Goal: Check status: Check status

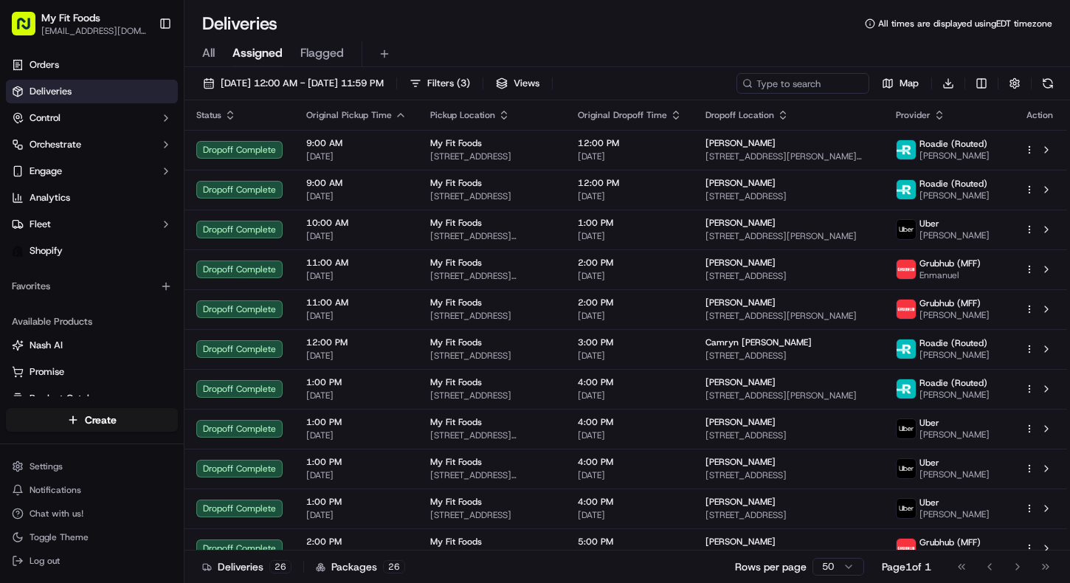
scroll to position [403, 0]
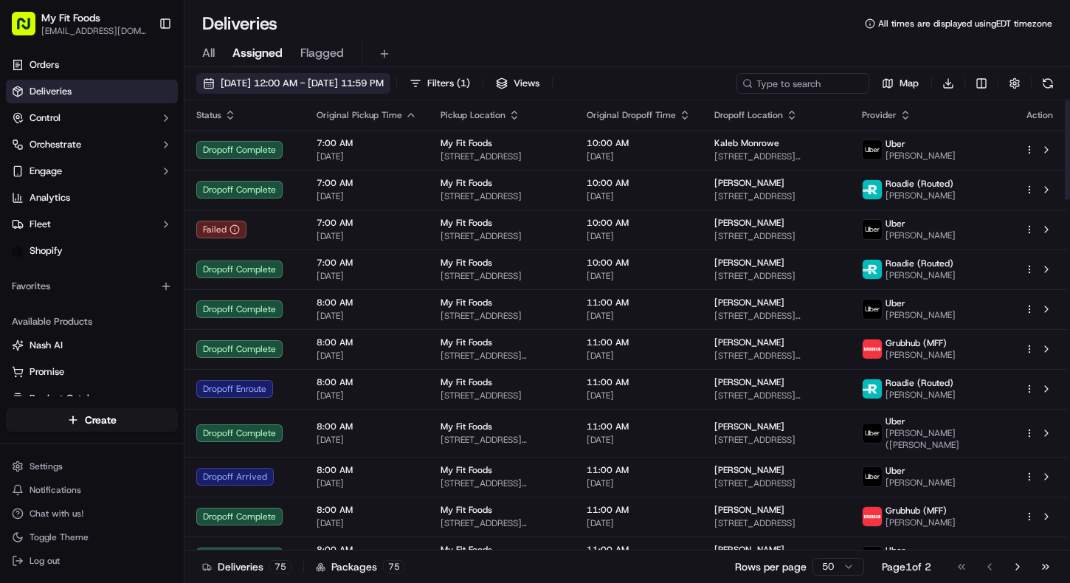
click at [215, 90] on button "[DATE] 12:00 AM - [DATE] 11:59 PM" at bounding box center [293, 83] width 194 height 21
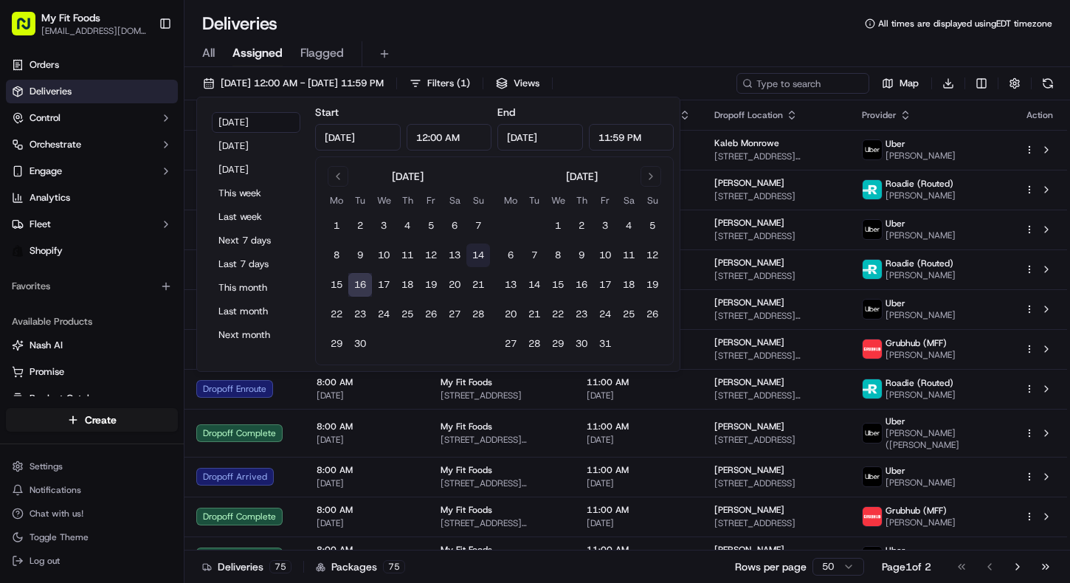
click at [477, 252] on button "14" at bounding box center [478, 255] width 24 height 24
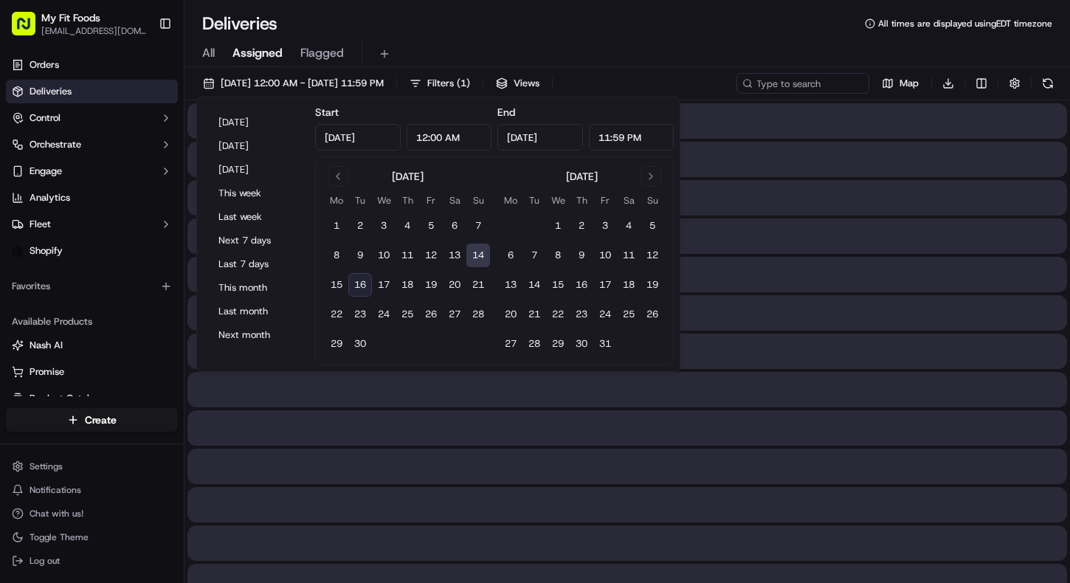
type input "[DATE]"
click at [477, 252] on button "14" at bounding box center [478, 255] width 24 height 24
click at [634, 51] on div "All Assigned Flagged" at bounding box center [626, 54] width 885 height 26
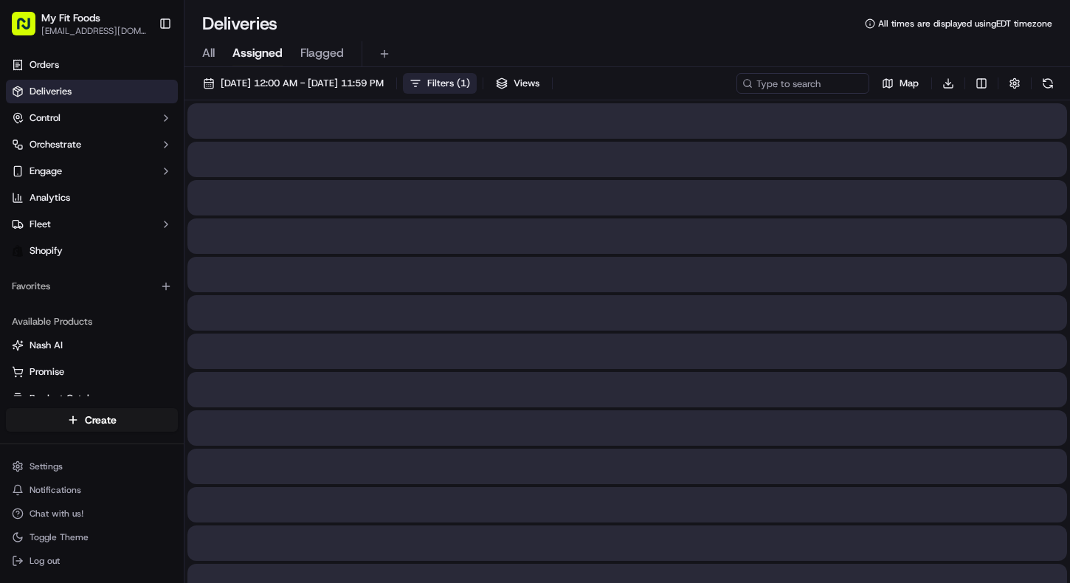
click at [470, 83] on span "Filters ( 1 )" at bounding box center [448, 83] width 43 height 13
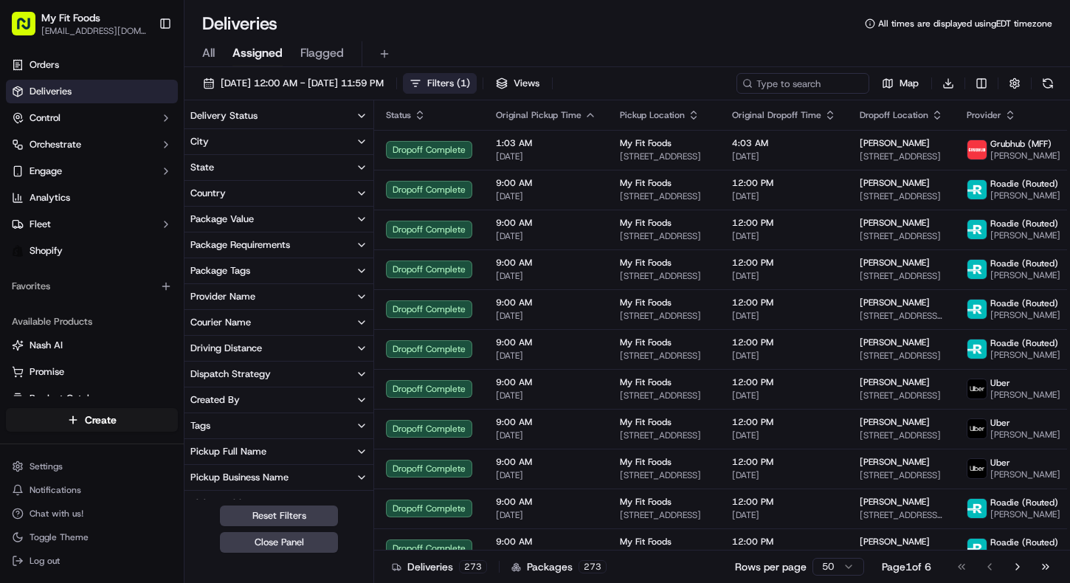
click at [251, 277] on button "Package Tags" at bounding box center [278, 270] width 189 height 25
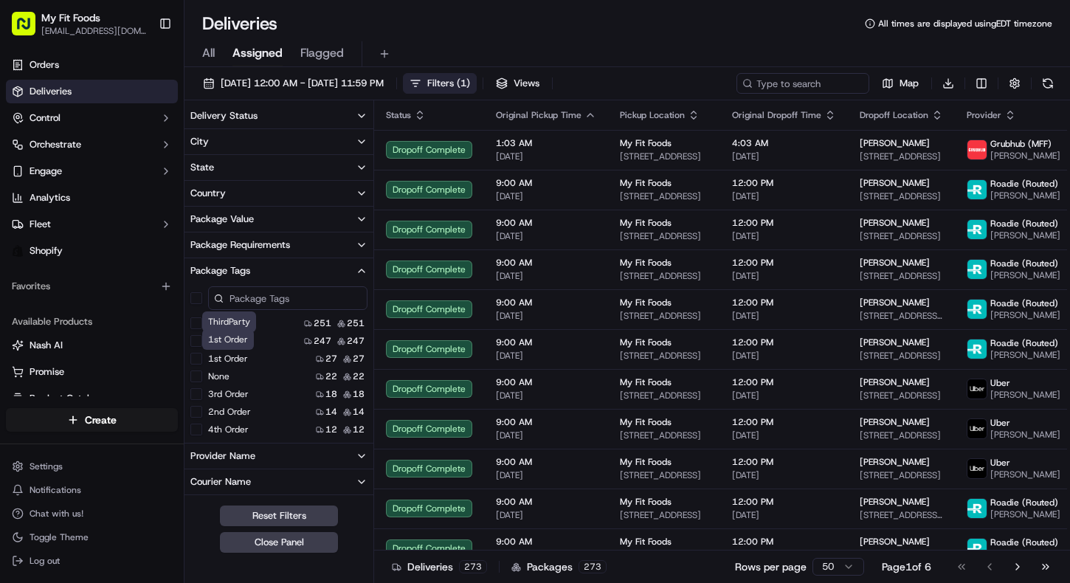
click at [235, 357] on label "1st Order" at bounding box center [228, 359] width 40 height 12
click at [202, 357] on Order "1st Order" at bounding box center [196, 359] width 12 height 12
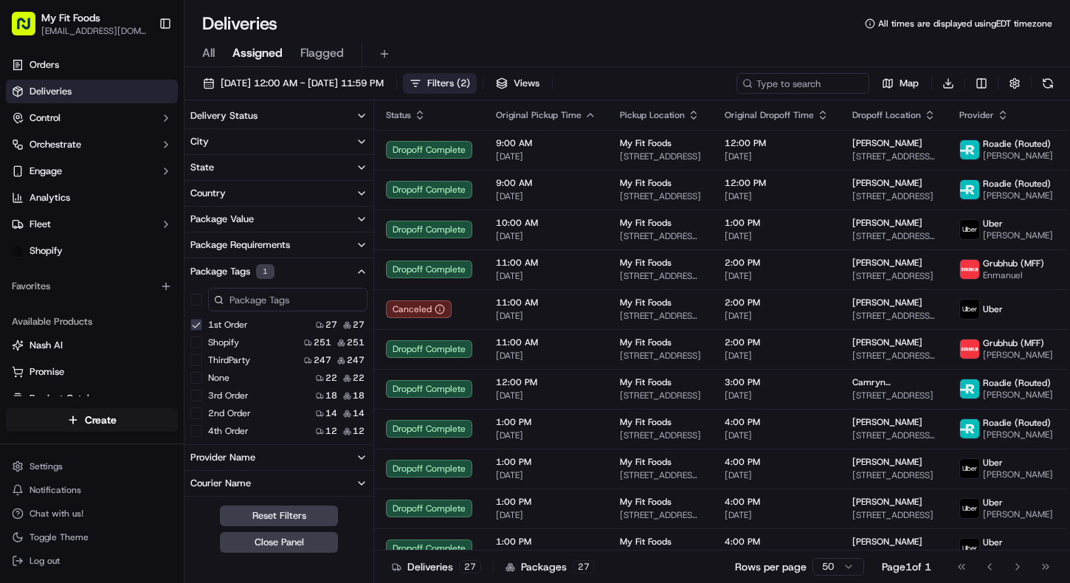
click at [288, 115] on button "Delivery Status" at bounding box center [278, 115] width 189 height 25
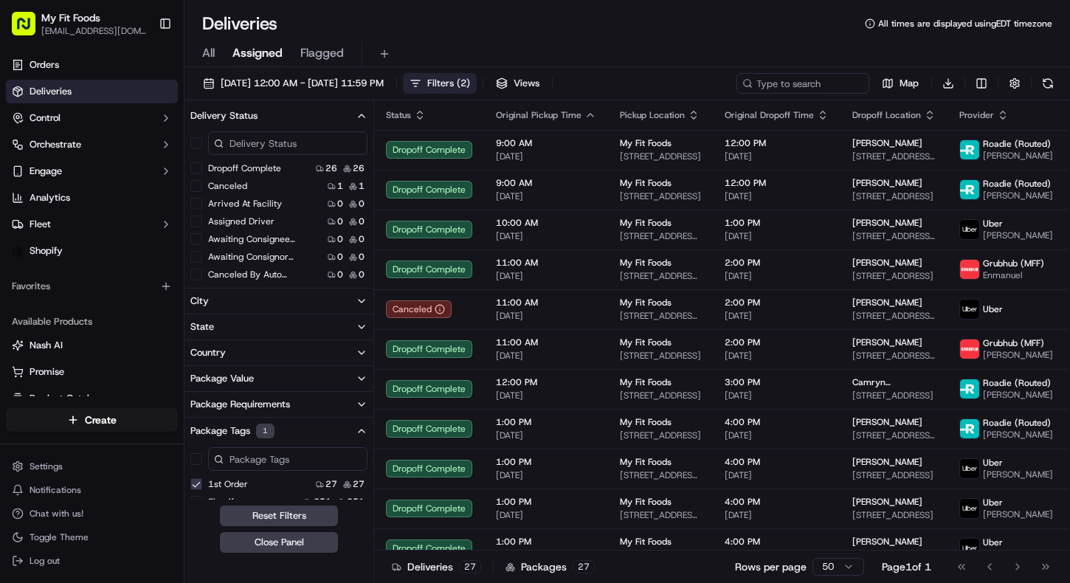
click at [257, 159] on div "Dropoff Complete 26 26 Canceled 1 1 Arrived At Facility 0 0 Assigned Driver 0 0…" at bounding box center [278, 470] width 189 height 685
click at [255, 174] on div "Dropoff Complete 26 26" at bounding box center [278, 168] width 189 height 15
click at [255, 172] on label "Dropoff Complete" at bounding box center [244, 168] width 73 height 12
click at [202, 172] on button "Dropoff Complete" at bounding box center [196, 168] width 12 height 12
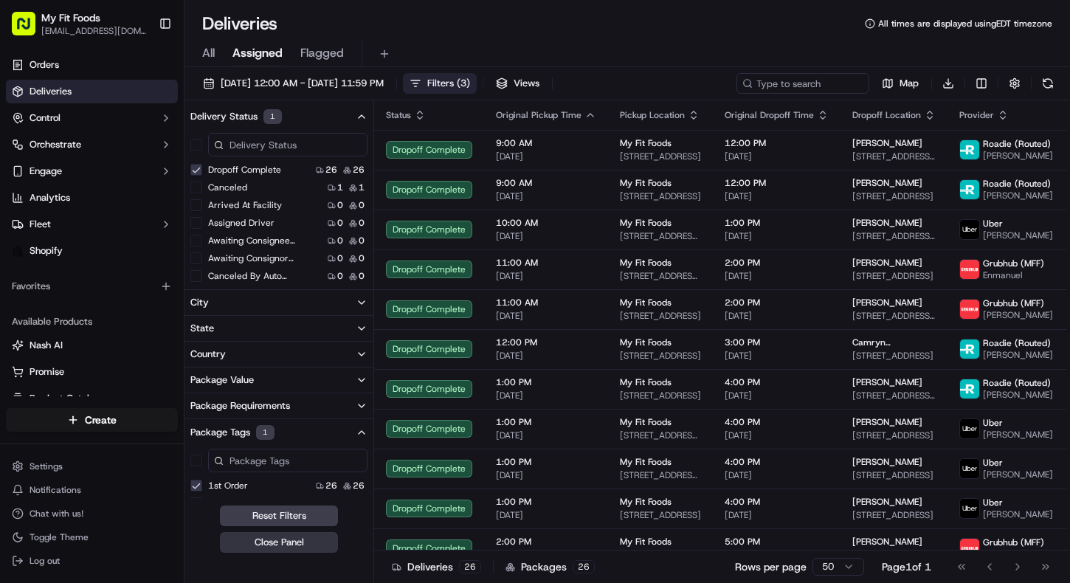
click at [260, 536] on button "Close Panel" at bounding box center [279, 542] width 118 height 21
